Goal: Information Seeking & Learning: Learn about a topic

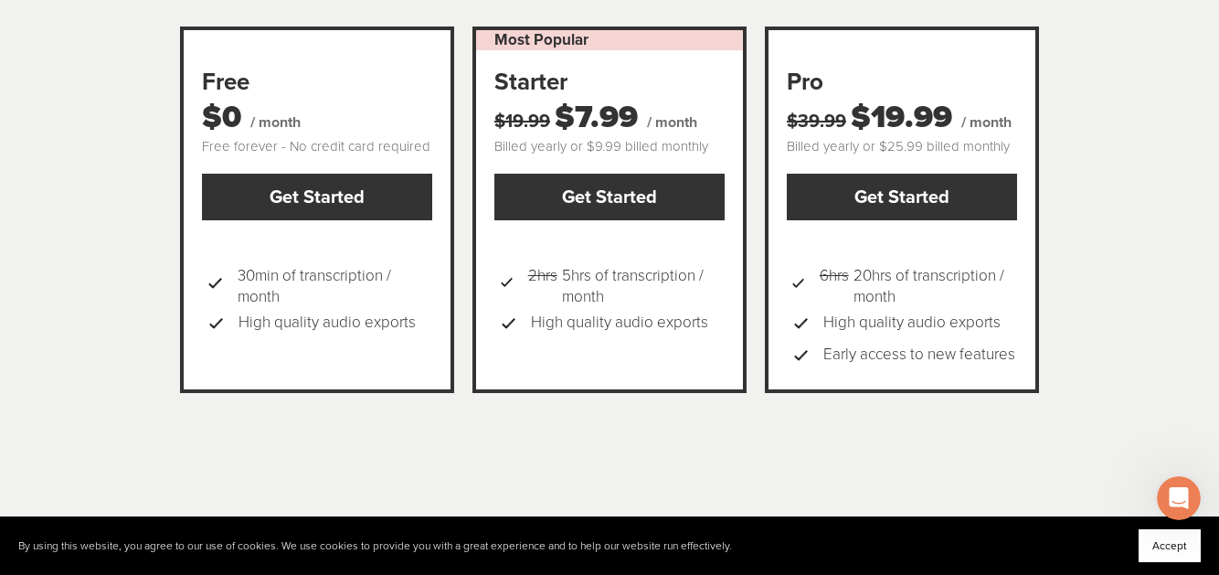
scroll to position [344, 0]
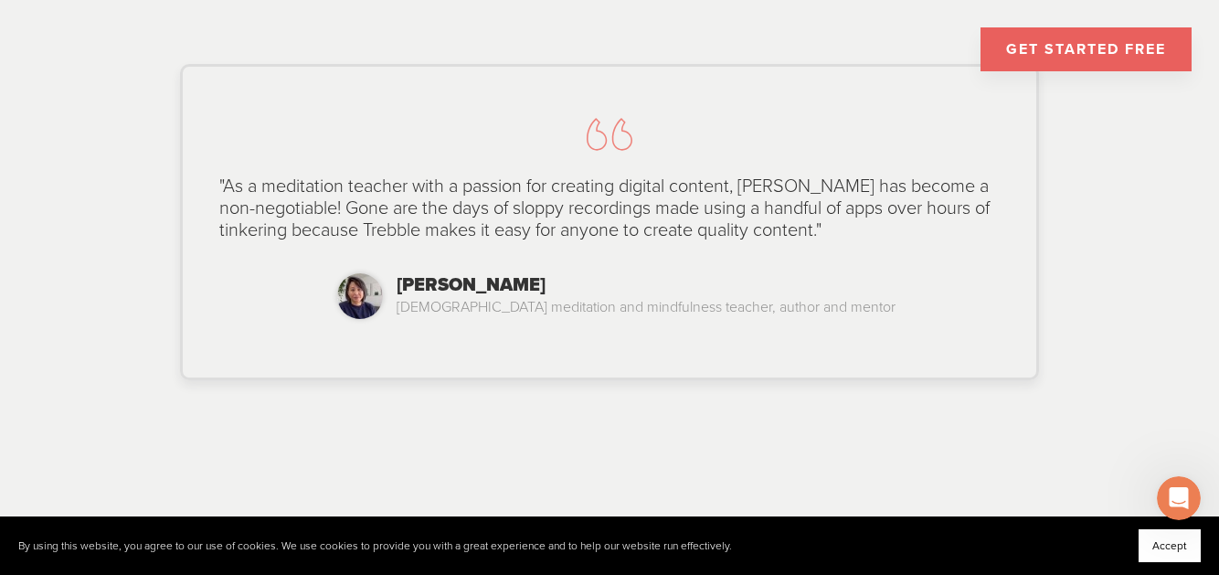
scroll to position [1423, 0]
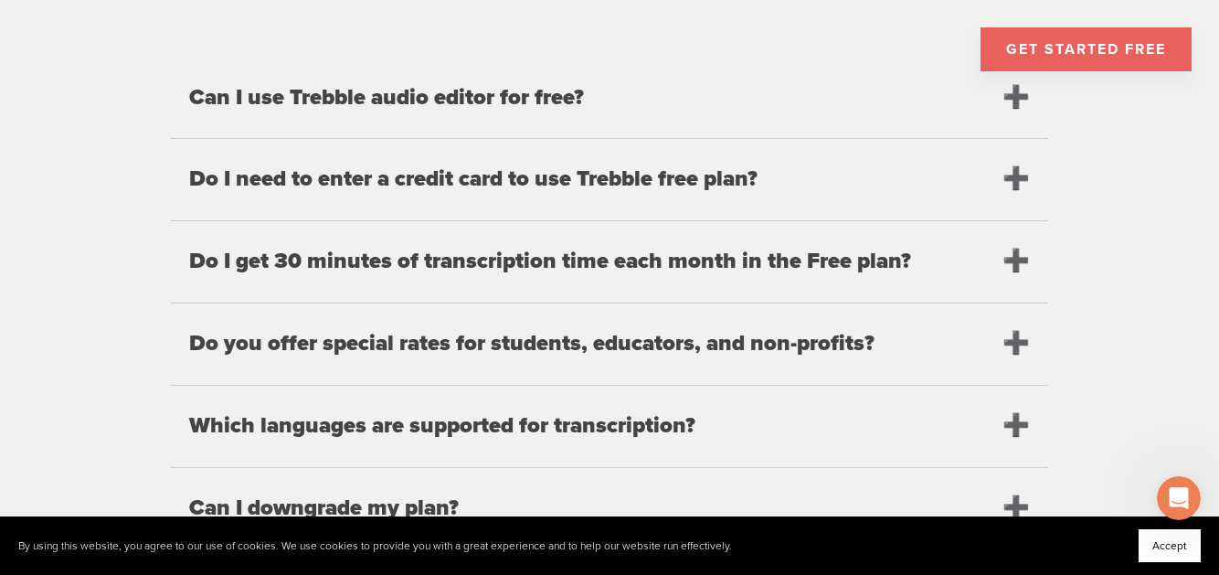
scroll to position [2263, 0]
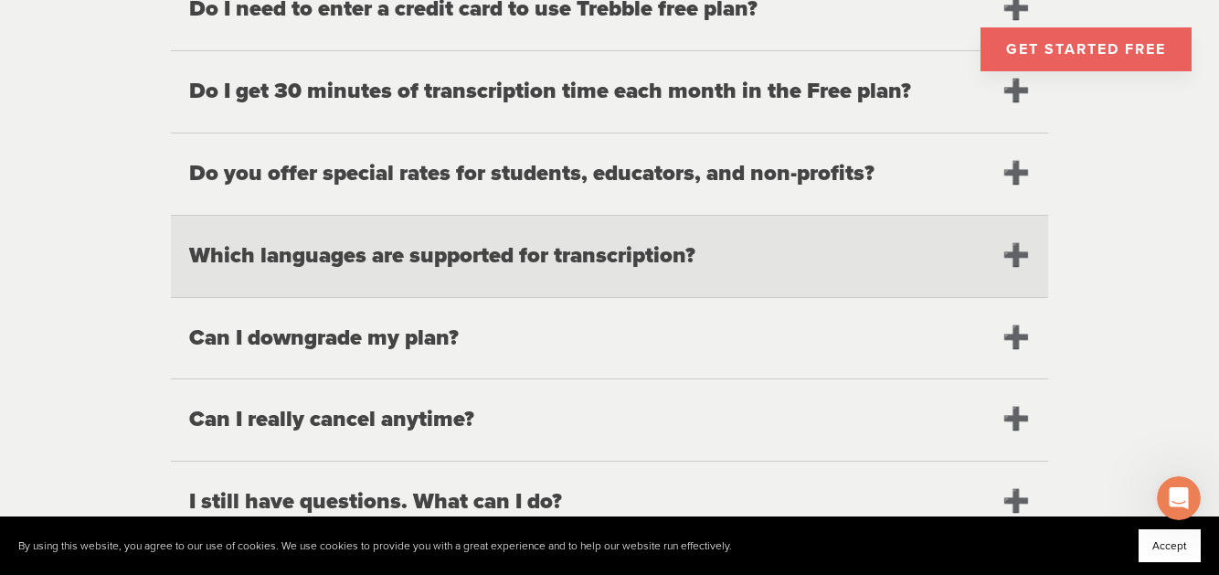
click at [222, 239] on h2 "Which languages are supported for transcription?" at bounding box center [609, 256] width 877 height 81
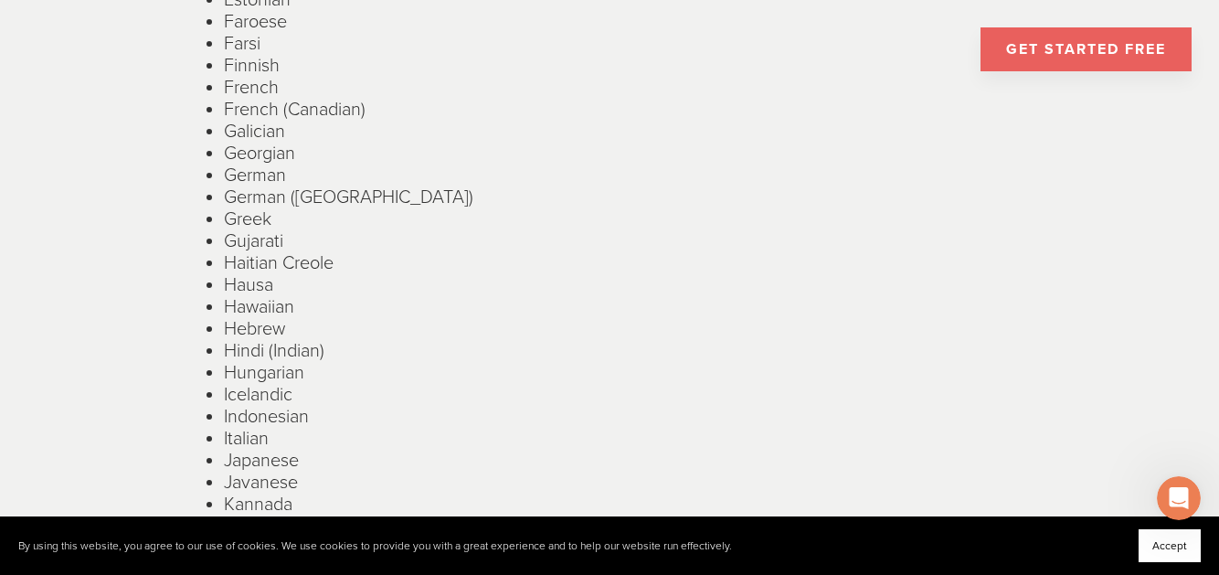
scroll to position [3334, 0]
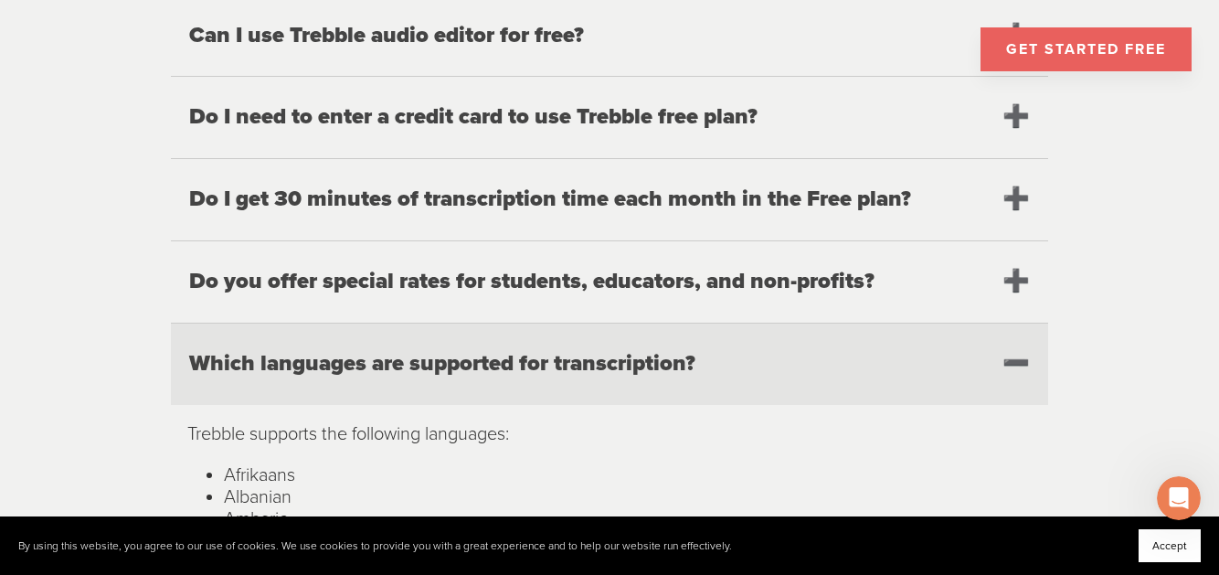
scroll to position [2169, 0]
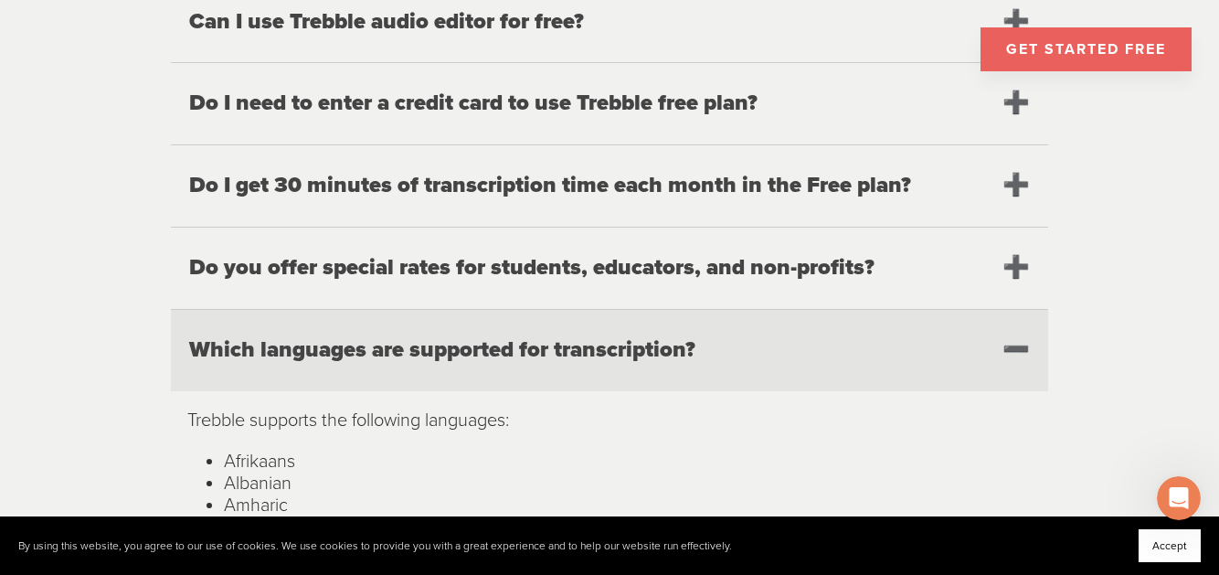
click at [1022, 329] on h2 "Which languages are supported for transcription?" at bounding box center [609, 350] width 877 height 81
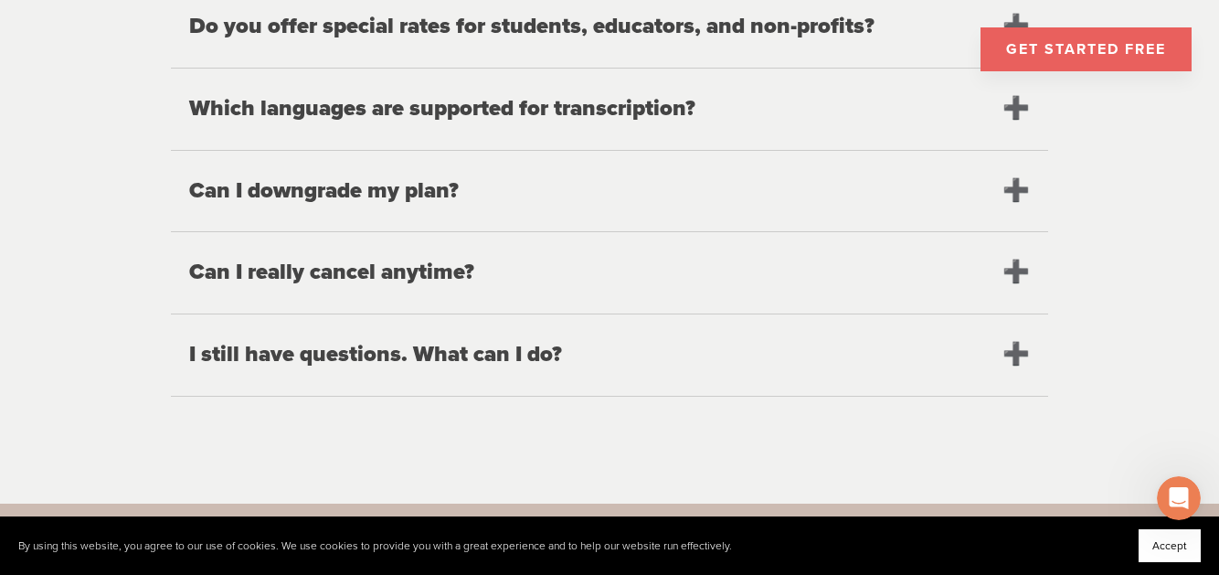
scroll to position [2463, 0]
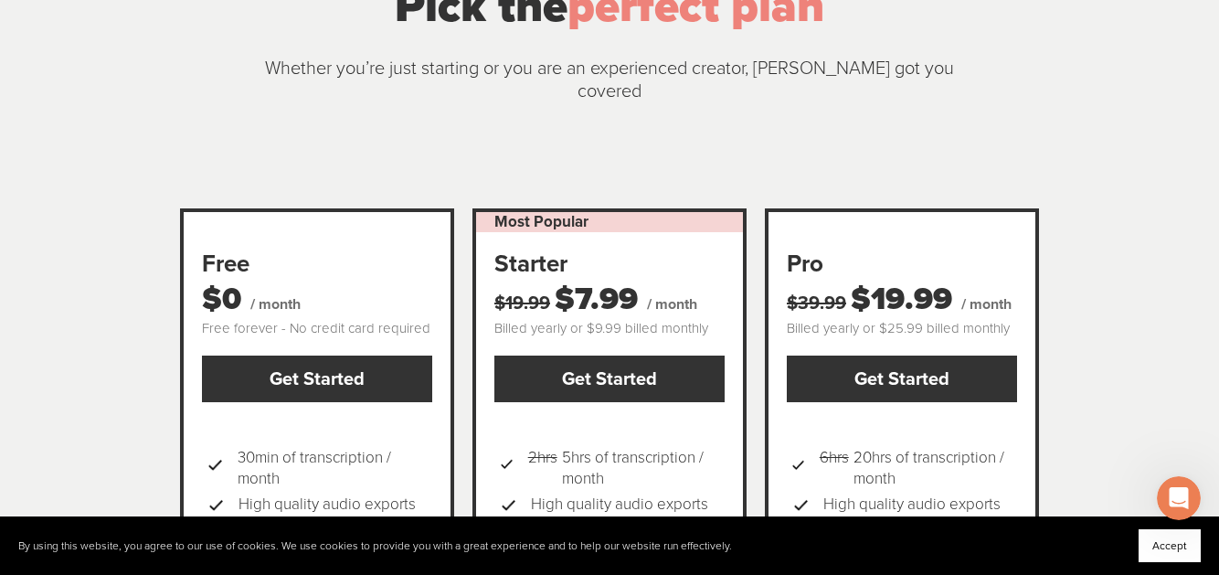
scroll to position [280, 0]
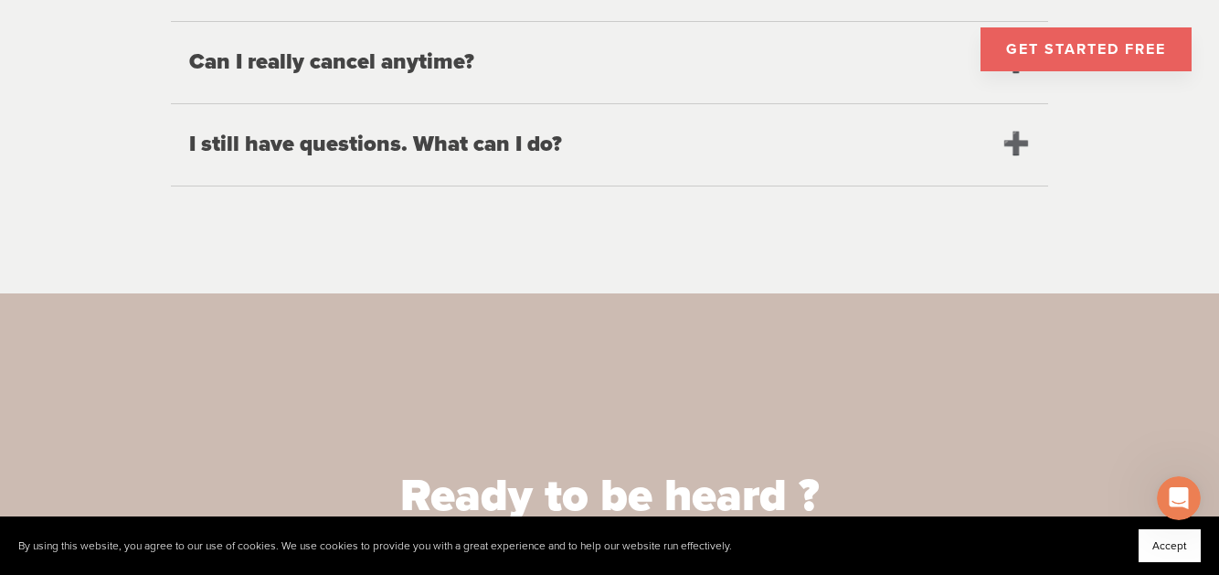
scroll to position [2725, 0]
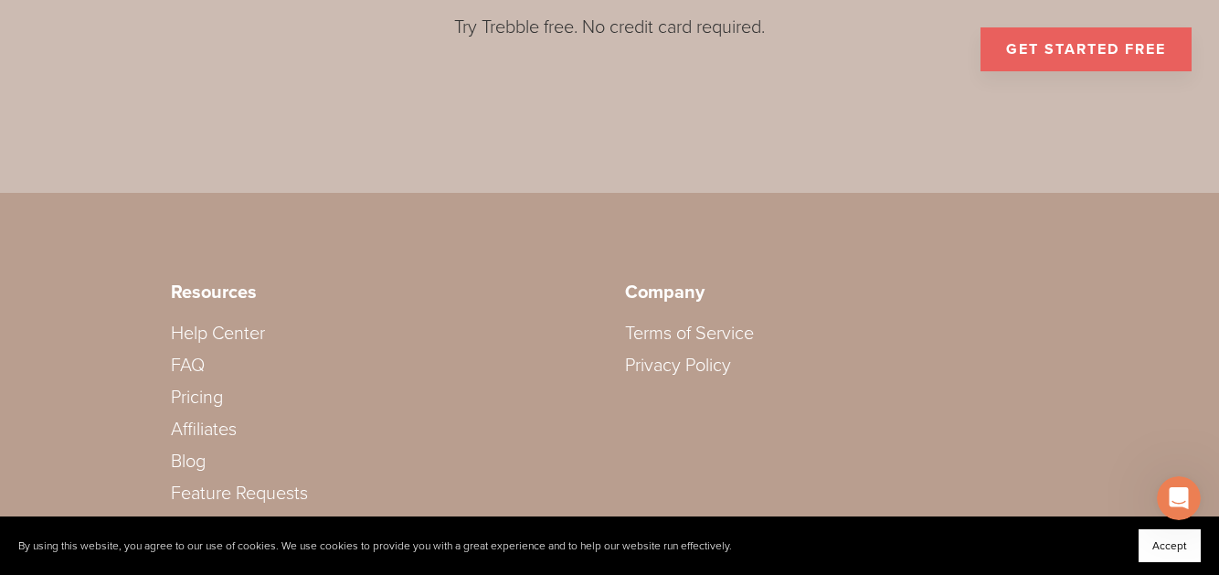
scroll to position [3313, 0]
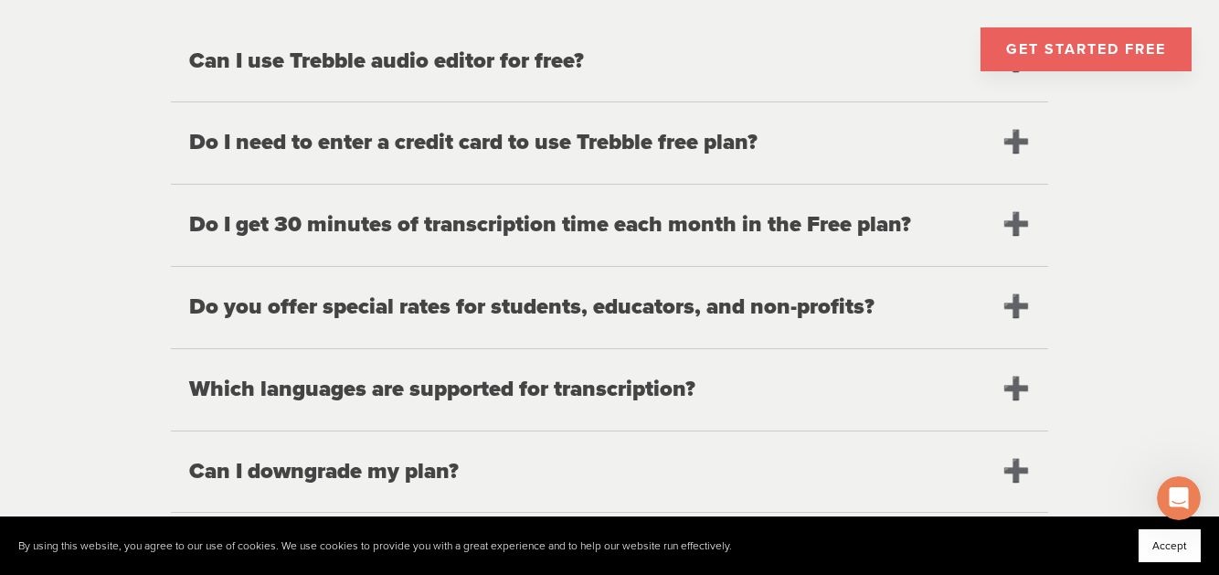
scroll to position [2126, 0]
